Goal: Task Accomplishment & Management: Manage account settings

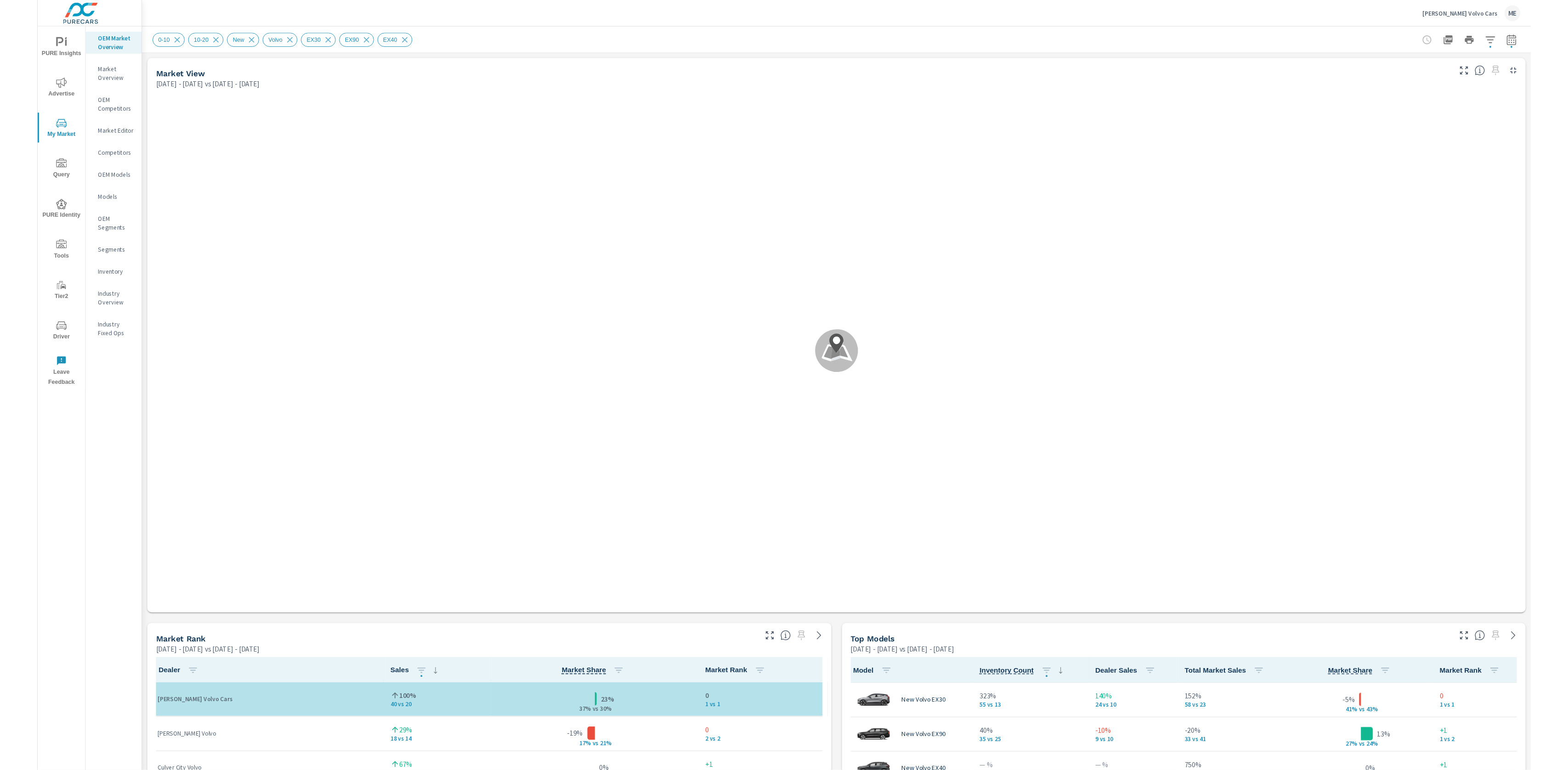
scroll to position [1, 0]
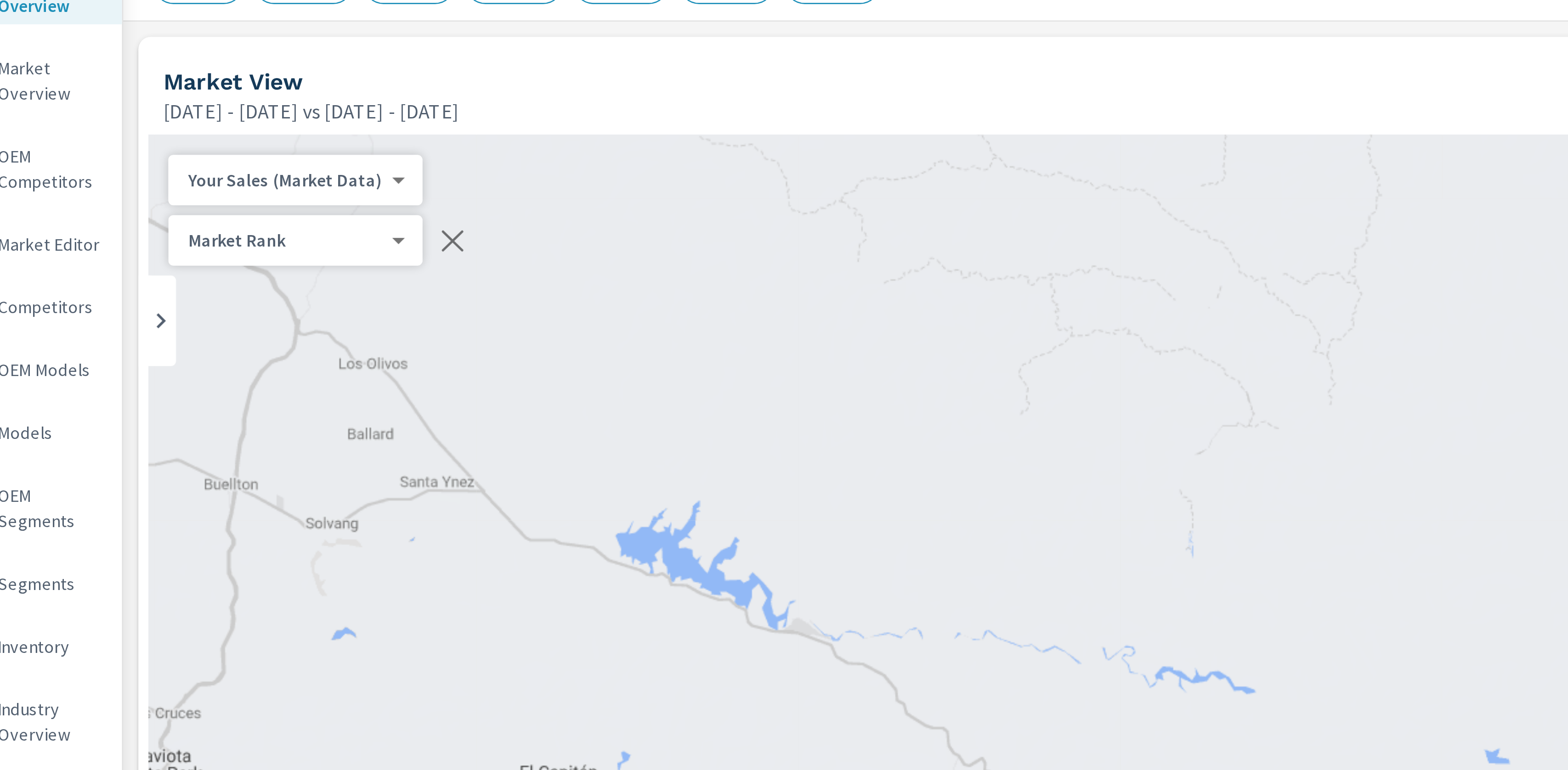
click at [158, 66] on body "PURE Insights Advertise My Market Query PURE Identity Tools Tier2 Driver Leave …" at bounding box center [784, 385] width 1568 height 770
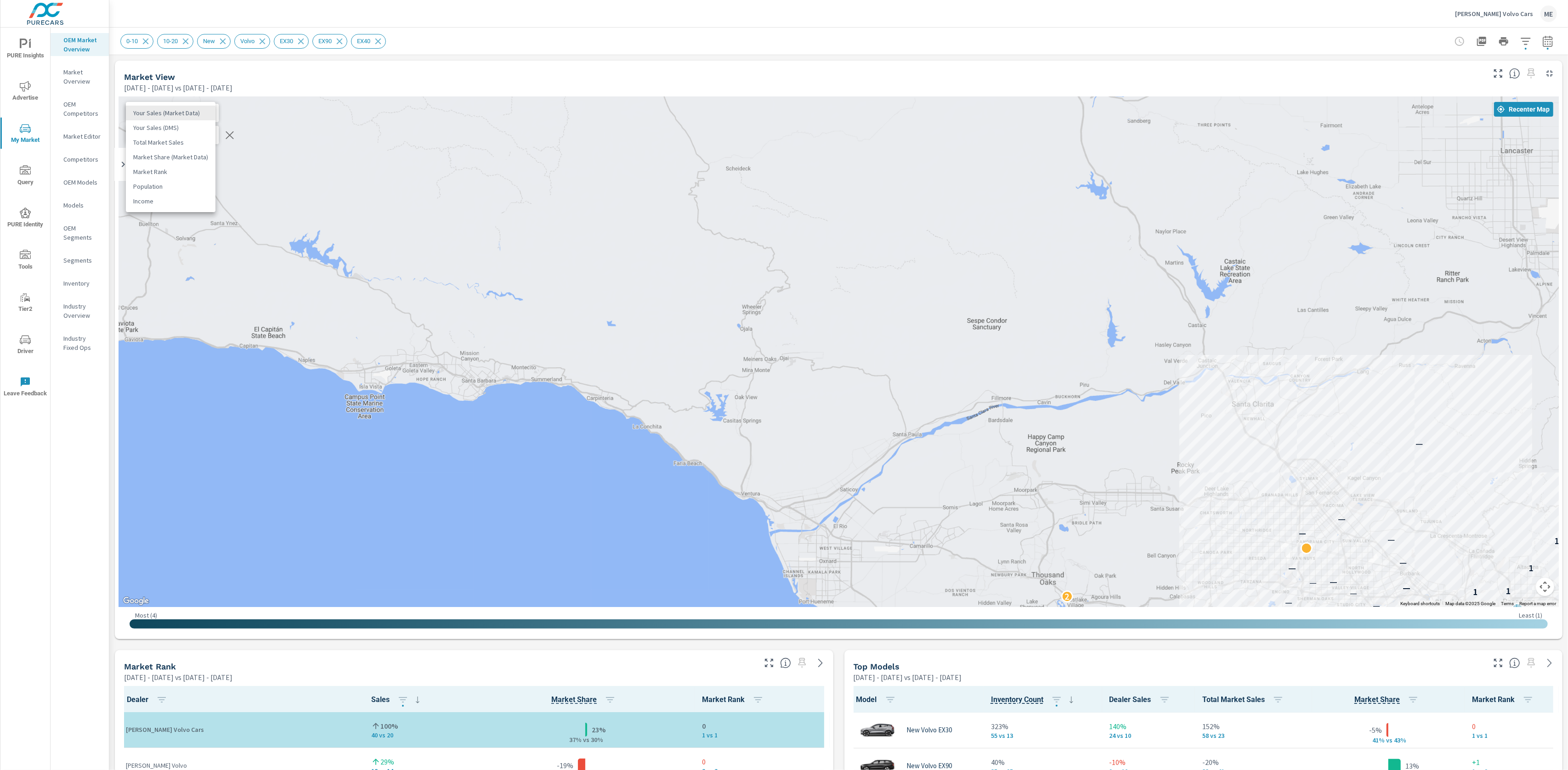
click at [906, 38] on div at bounding box center [784, 385] width 1568 height 770
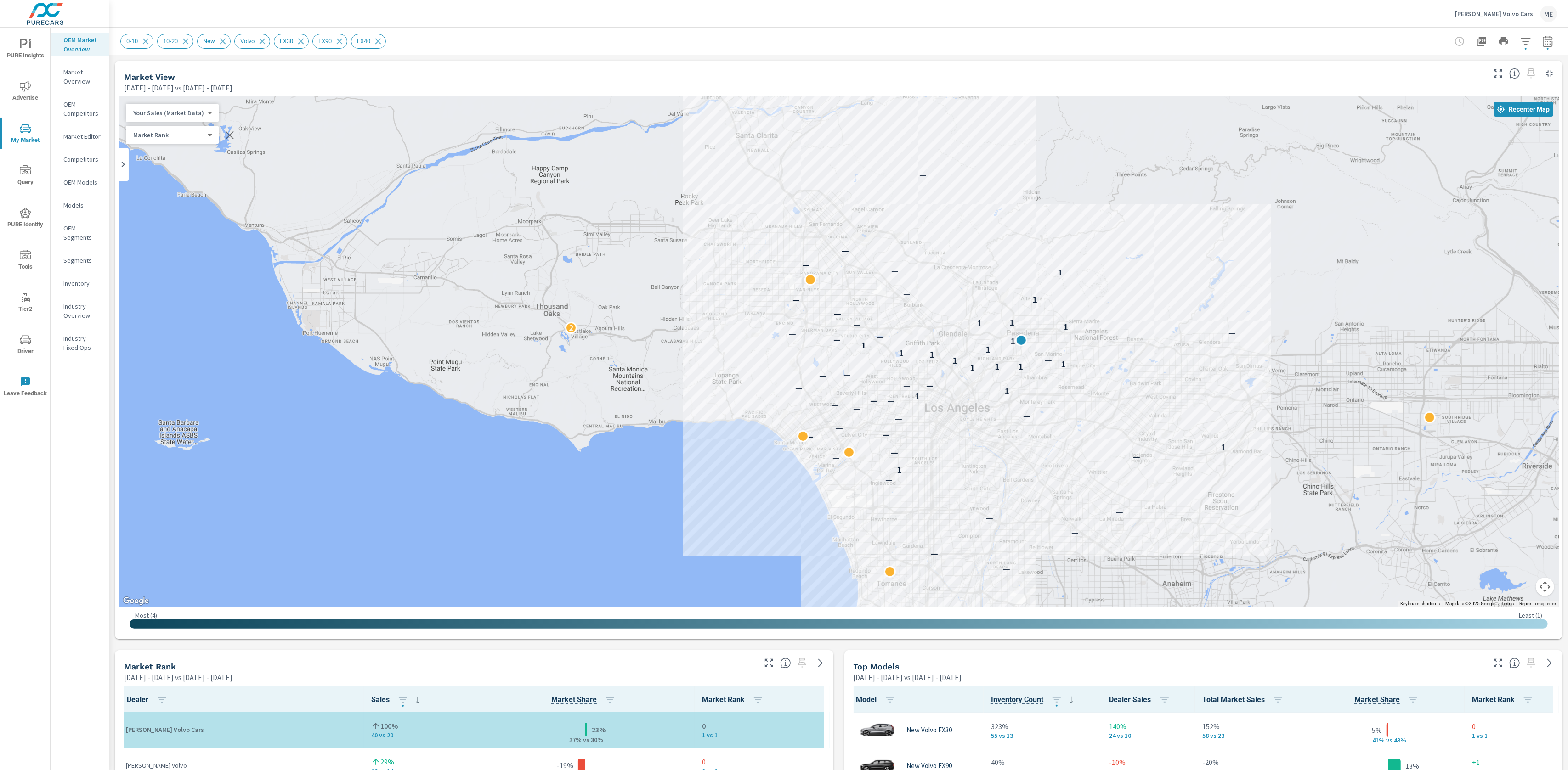
drag, startPoint x: 1129, startPoint y: 453, endPoint x: 631, endPoint y: 185, distance: 565.5
click at [631, 185] on div "— — — — — — — 1 — — — 1 — — — — — — — — — — 1 1 — — — — — — 1 1 1 1 1 — 1 1 1 1…" at bounding box center [930, 414] width 1176 height 661
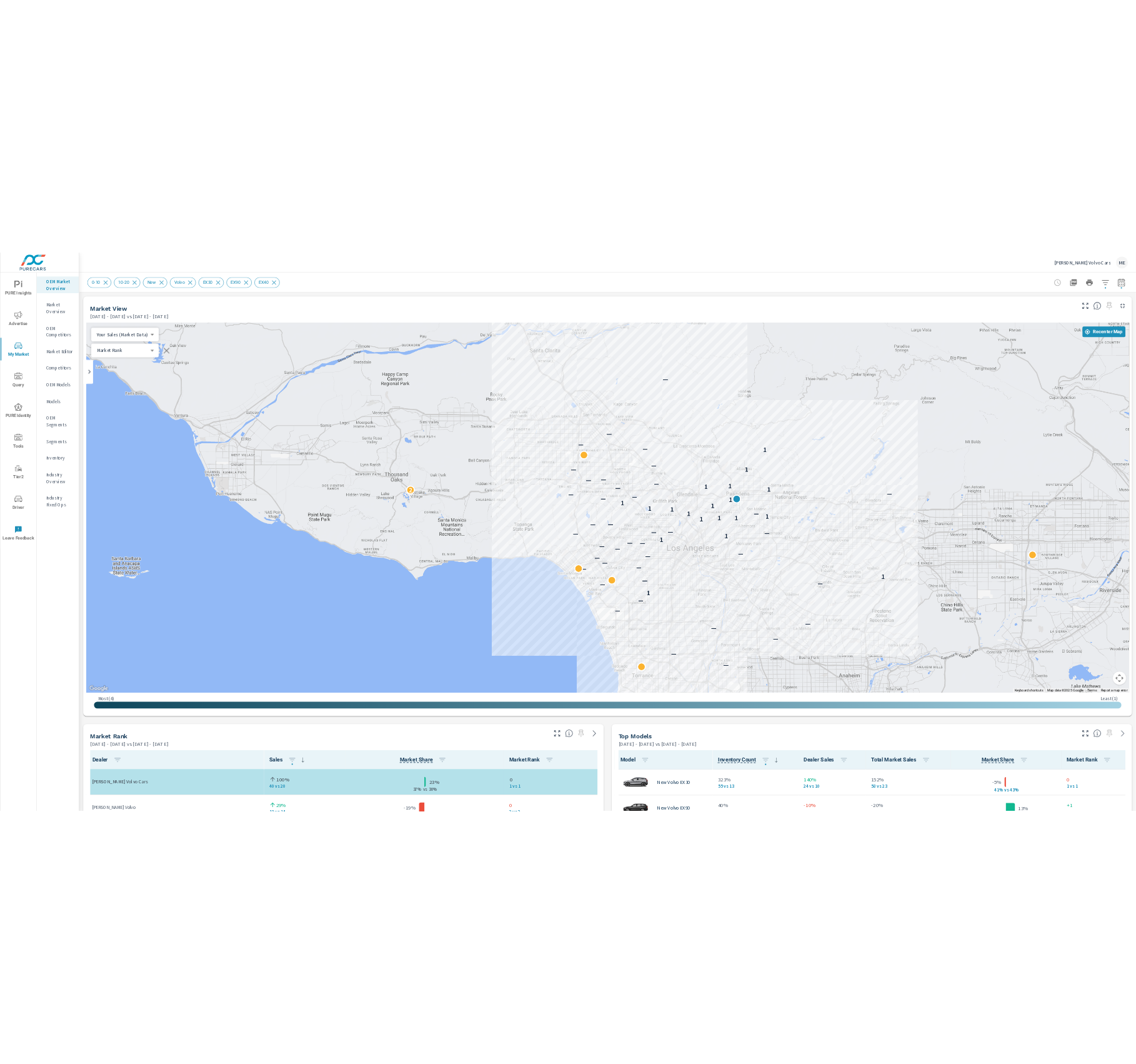
scroll to position [1, 0]
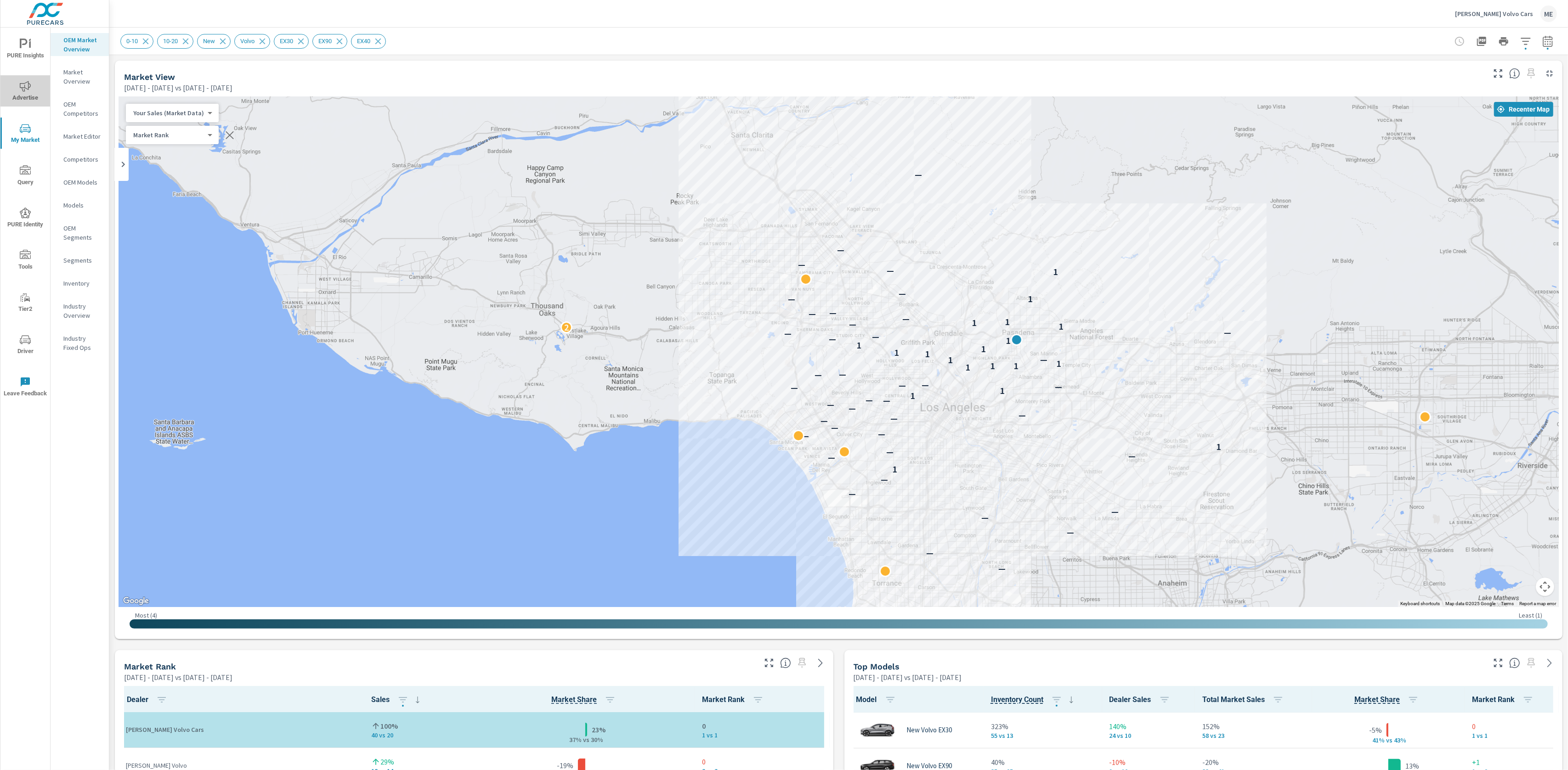
click at [33, 86] on span "Advertise" at bounding box center [25, 92] width 44 height 23
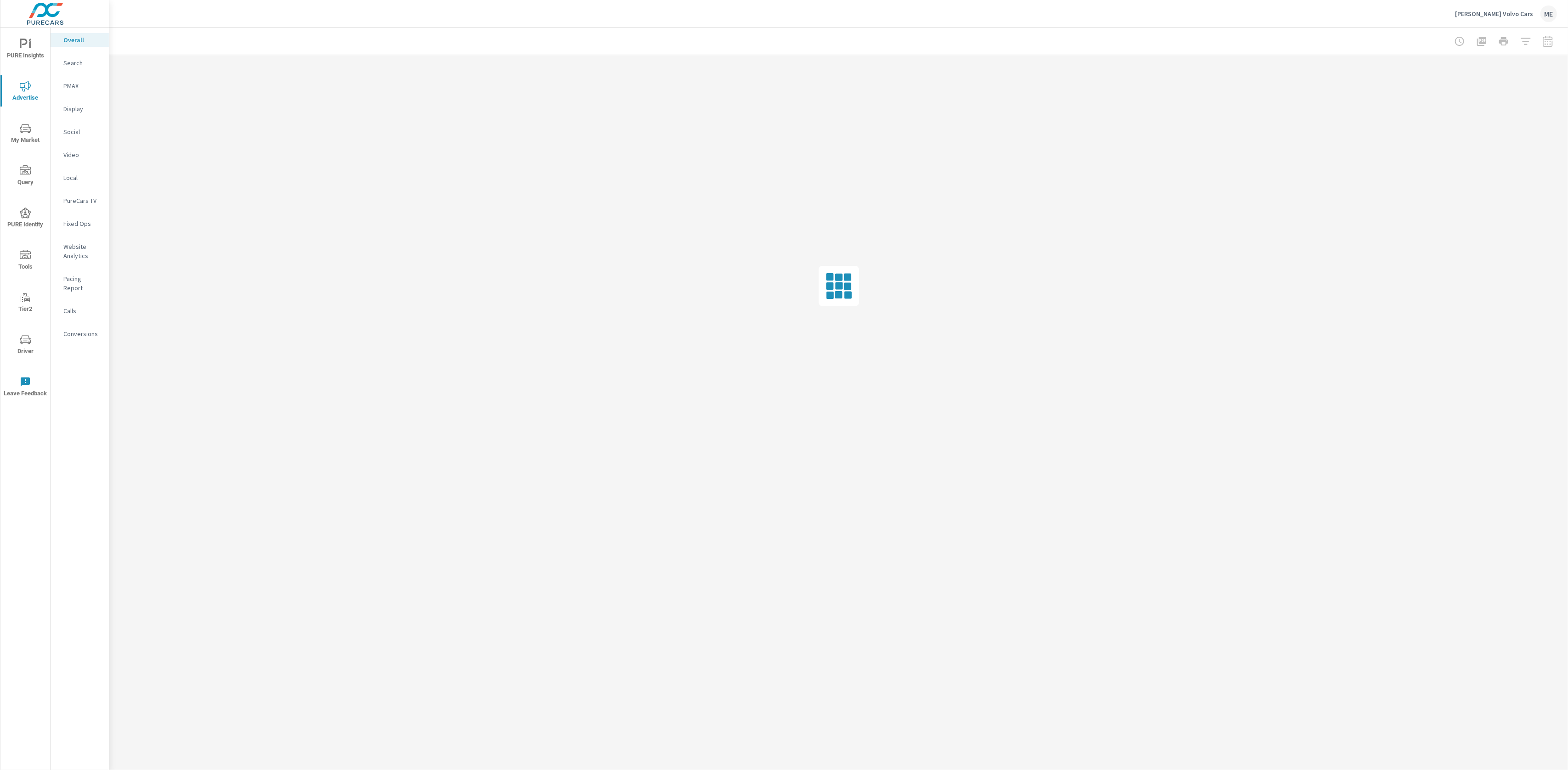
click at [722, 35] on div at bounding box center [839, 41] width 1436 height 27
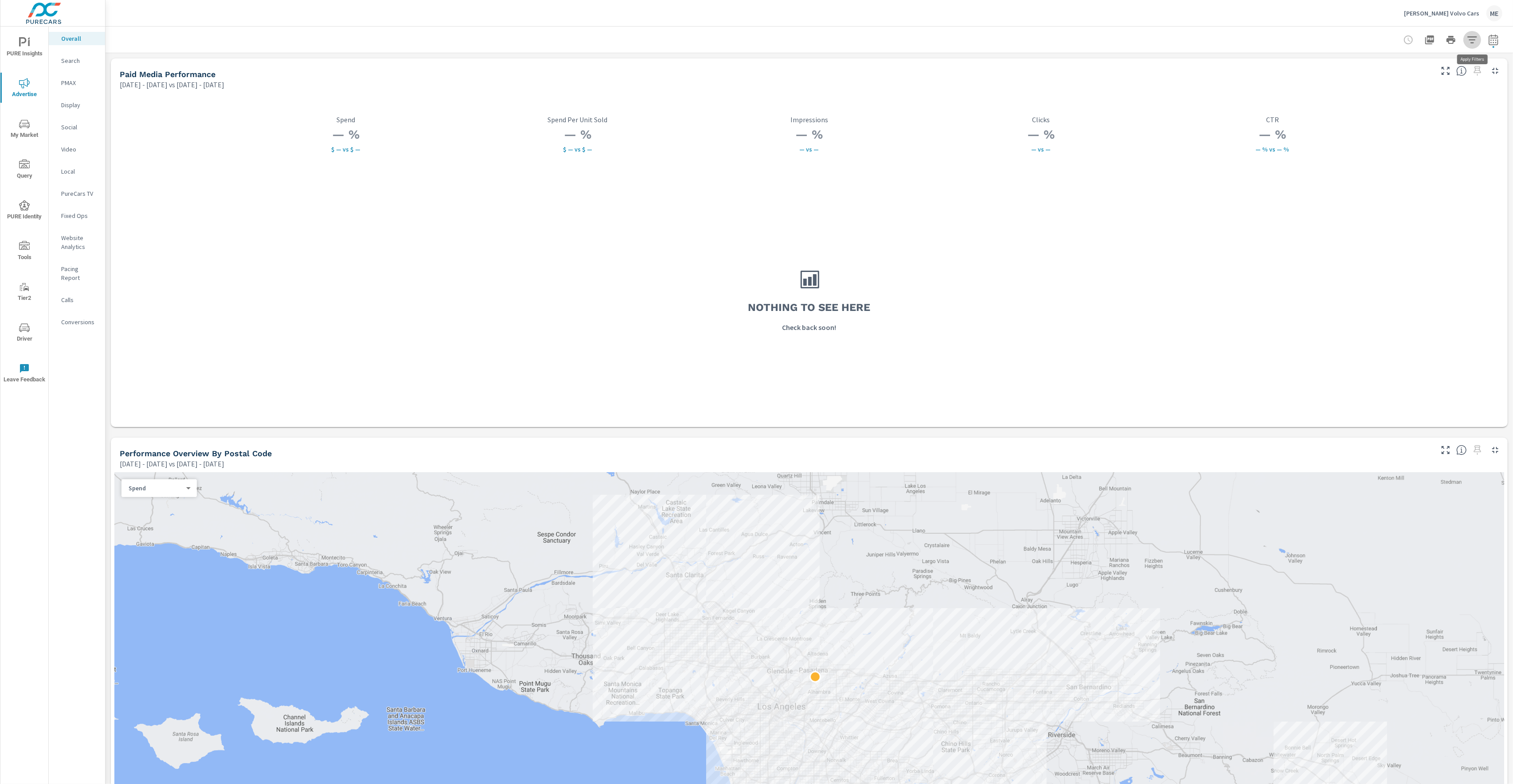
click at [1472, 39] on icon "button" at bounding box center [1472, 40] width 11 height 11
click at [1493, 48] on div at bounding box center [756, 392] width 1513 height 784
click at [1492, 42] on icon "button" at bounding box center [1494, 40] width 11 height 11
drag, startPoint x: 1286, startPoint y: 45, endPoint x: 1276, endPoint y: 45, distance: 10.0
click at [1286, 45] on div at bounding box center [809, 39] width 1386 height 26
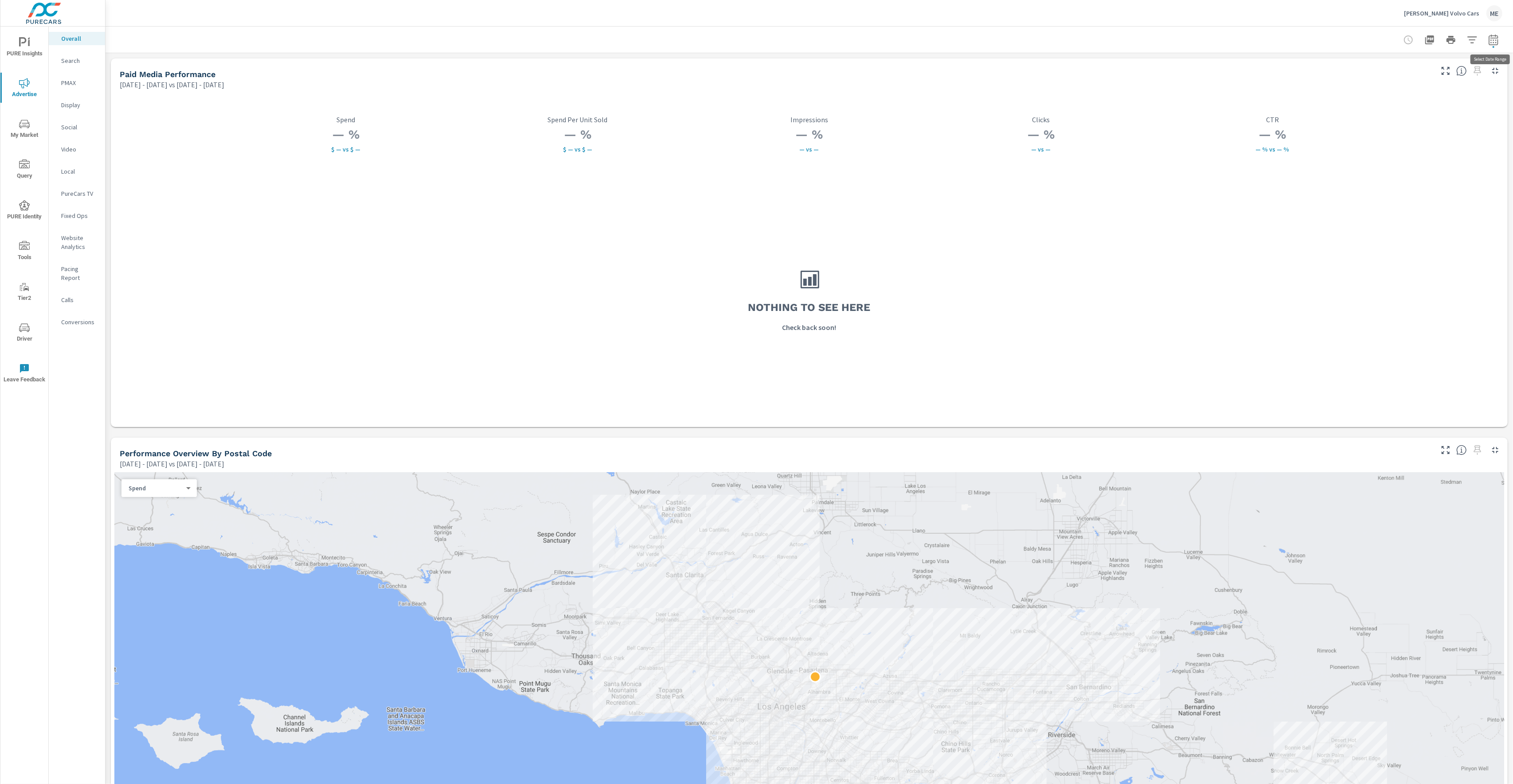
click at [1500, 41] on button "button" at bounding box center [1493, 39] width 18 height 18
click at [1405, 84] on select "Custom [DATE] Last week Last 7 days Last 14 days Last 30 days Last 45 days Last…" at bounding box center [1422, 76] width 96 height 18
click at [1374, 68] on select "Custom [DATE] Last week Last 7 days Last 14 days Last 30 days Last 45 days Last…" at bounding box center [1422, 76] width 96 height 18
select select "Last 3 months"
click at [1486, 116] on icon "button" at bounding box center [1485, 114] width 6 height 8
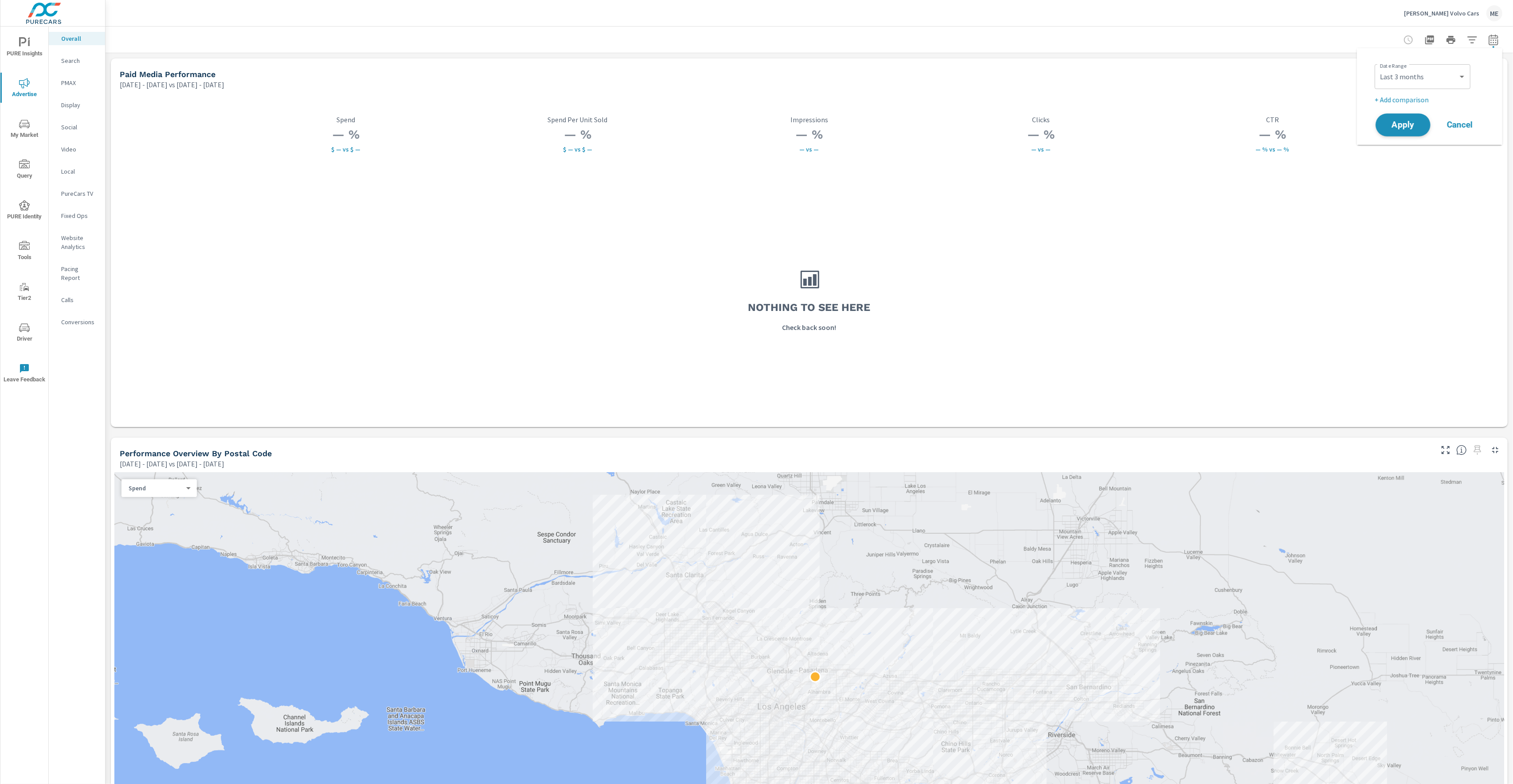
click at [1411, 130] on button "Apply" at bounding box center [1403, 125] width 55 height 23
click at [830, 27] on div at bounding box center [809, 39] width 1386 height 26
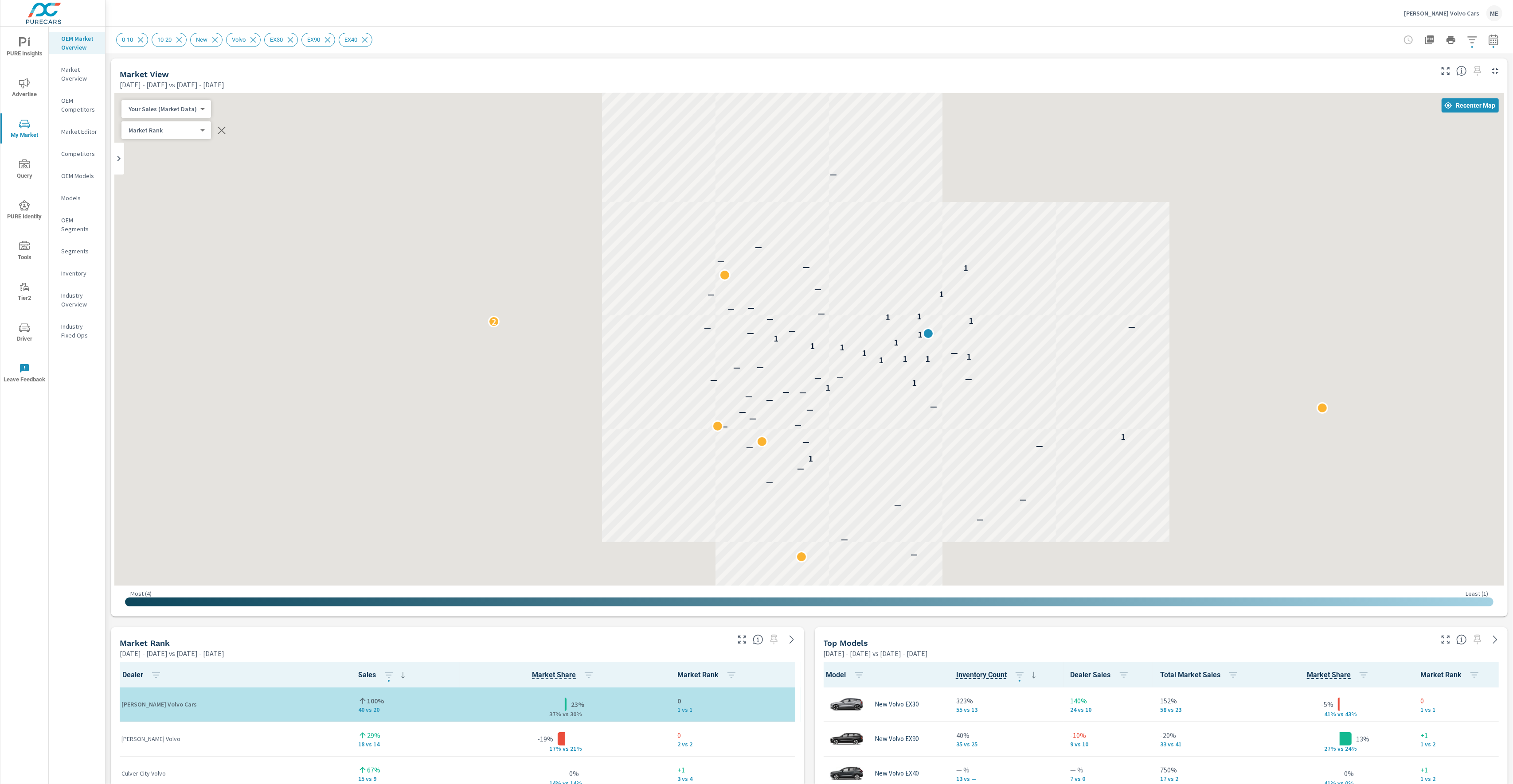
scroll to position [1, 0]
